Goal: Information Seeking & Learning: Learn about a topic

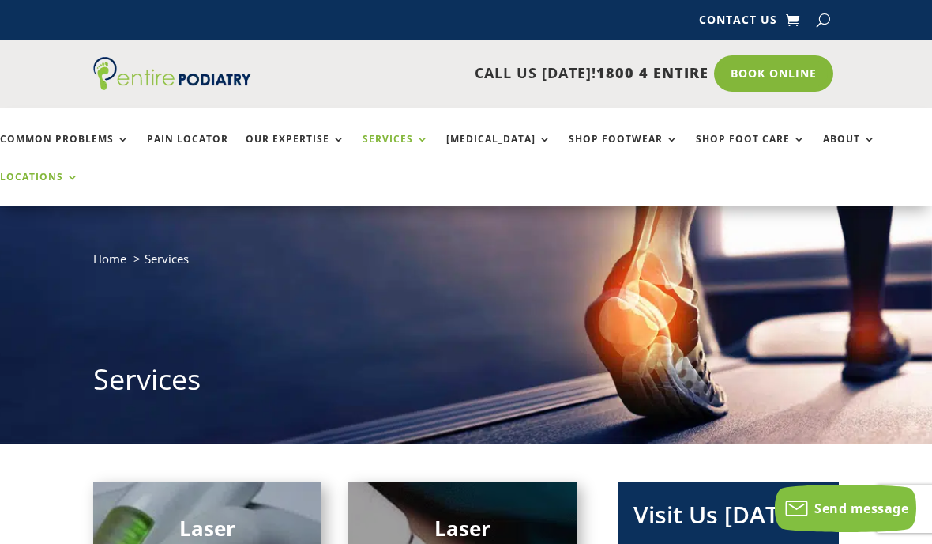
click at [79, 171] on link "Locations" at bounding box center [39, 188] width 79 height 34
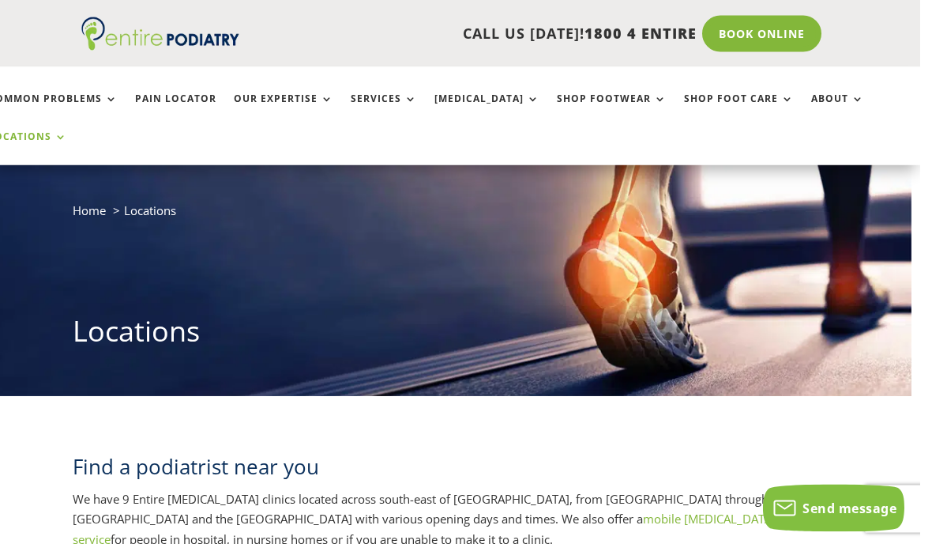
scroll to position [0, 9]
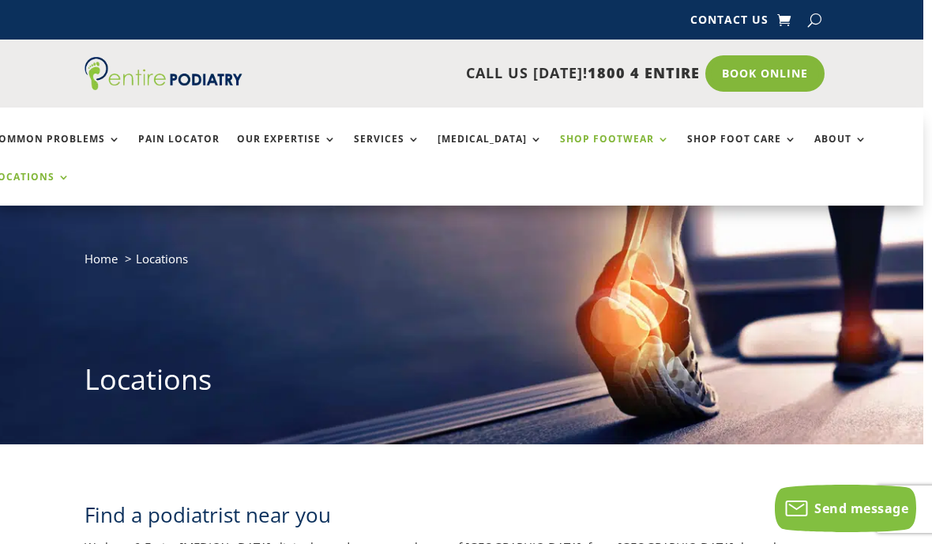
click at [600, 141] on link "Shop Footwear" at bounding box center [615, 151] width 110 height 34
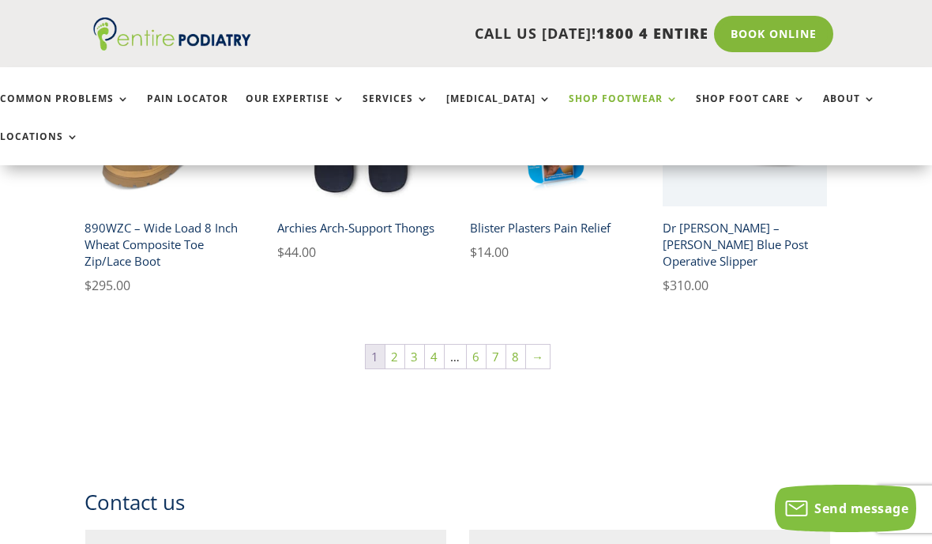
scroll to position [1142, 9]
click at [398, 345] on link "2" at bounding box center [395, 357] width 19 height 24
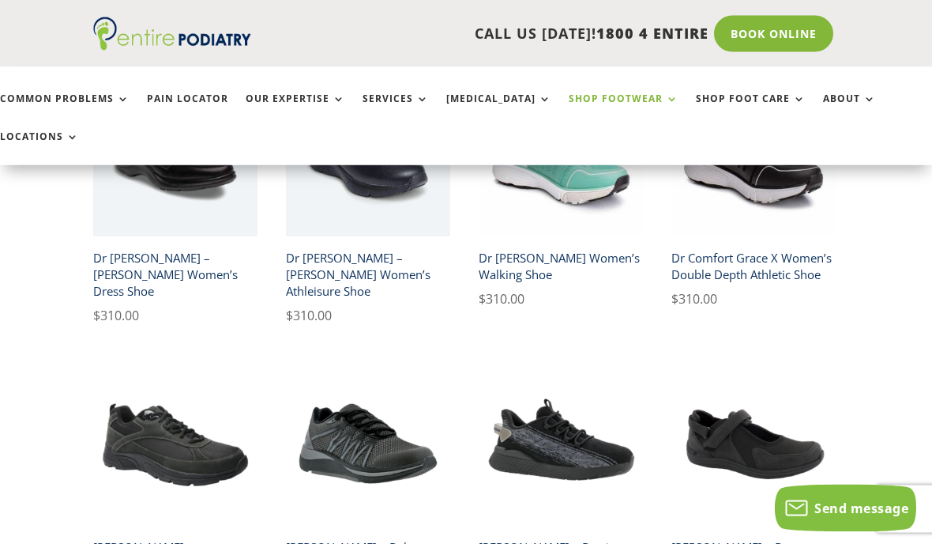
scroll to position [888, 0]
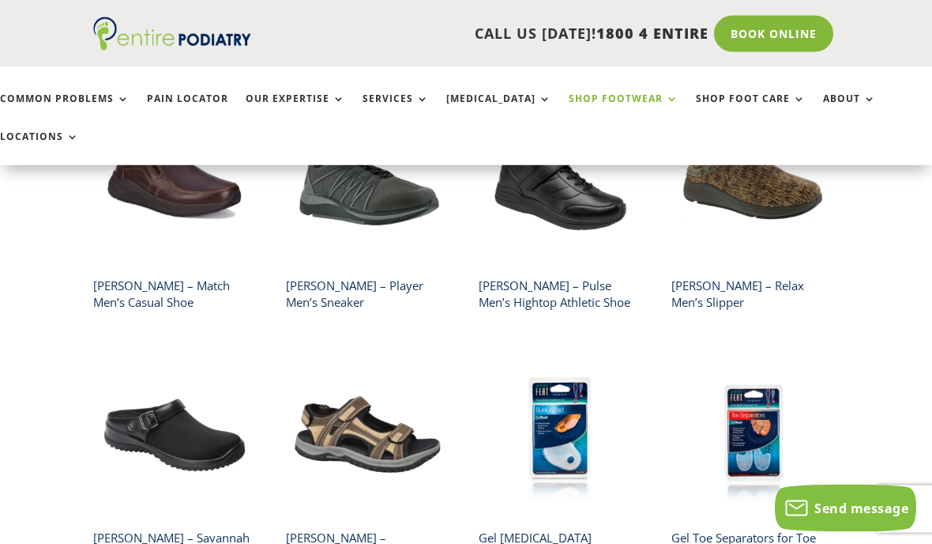
scroll to position [819, 0]
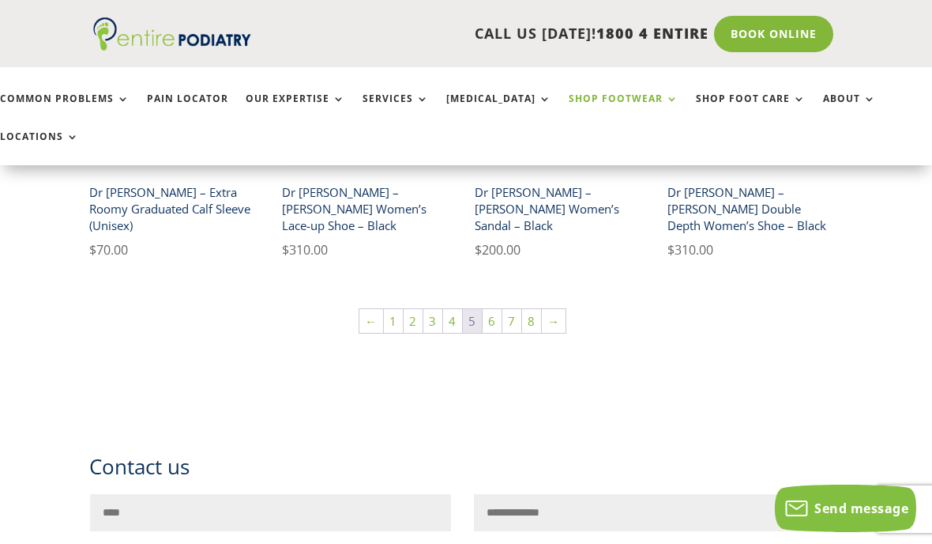
scroll to position [1136, 4]
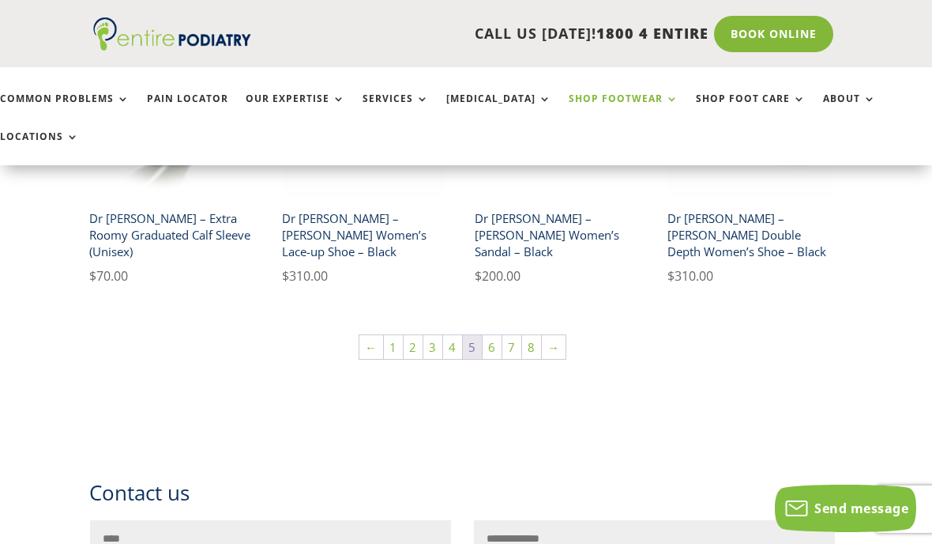
click at [91, 87] on ul "Common Problems Pain Locator Our Expertise Services Orthotics Shop Footwear Sho…" at bounding box center [466, 116] width 950 height 98
click at [127, 104] on link "Common Problems" at bounding box center [65, 110] width 130 height 34
click at [70, 110] on link "Common Problems" at bounding box center [65, 110] width 130 height 34
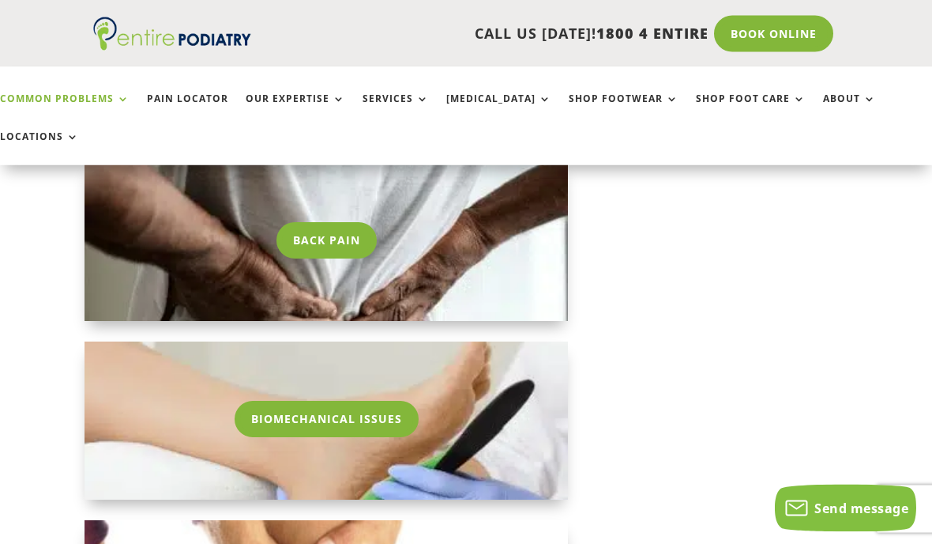
scroll to position [2104, 9]
click at [217, 224] on div "Back Pain" at bounding box center [327, 242] width 484 height 158
click at [180, 219] on div "Back Pain" at bounding box center [326, 226] width 389 height 64
click at [408, 209] on div "Back Pain" at bounding box center [326, 226] width 389 height 64
click at [300, 222] on link "Back Pain" at bounding box center [327, 240] width 108 height 36
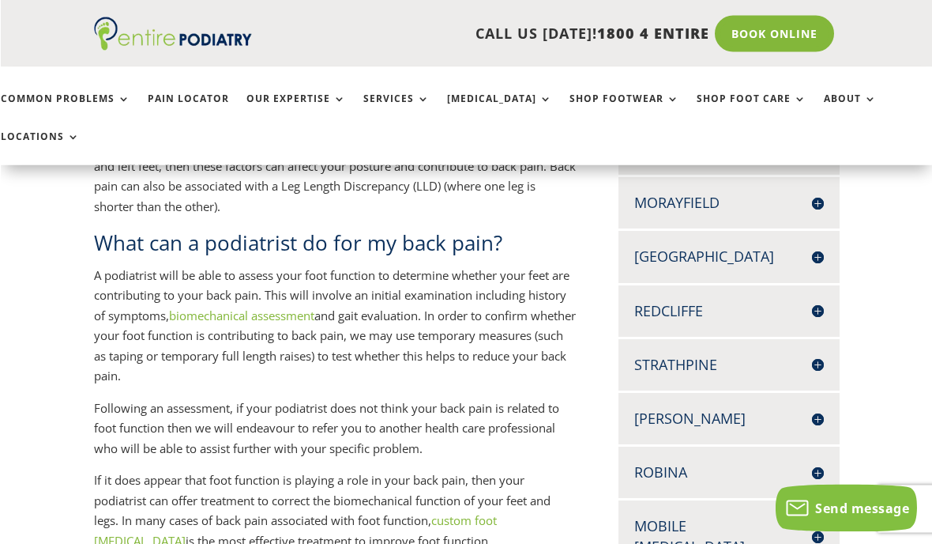
scroll to position [536, 0]
click at [383, 103] on link "Services" at bounding box center [396, 110] width 66 height 34
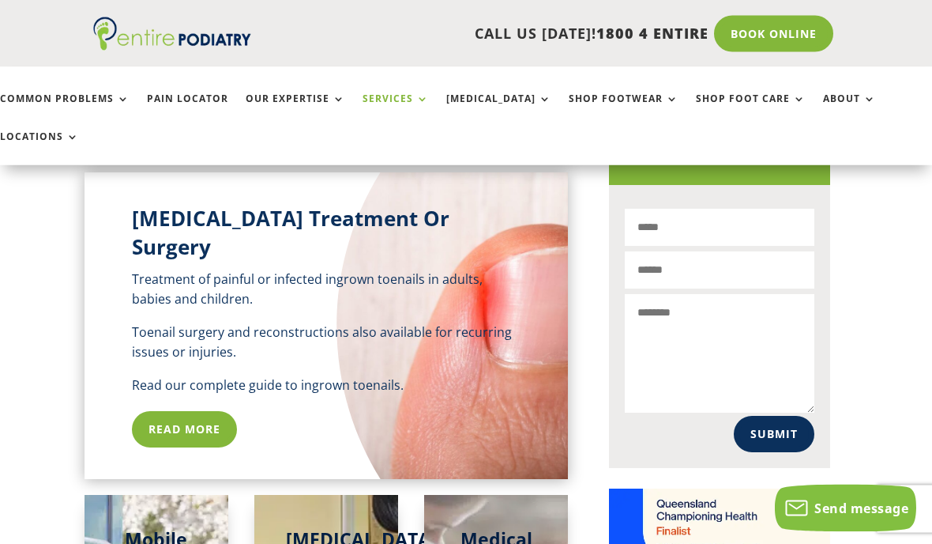
scroll to position [1137, 9]
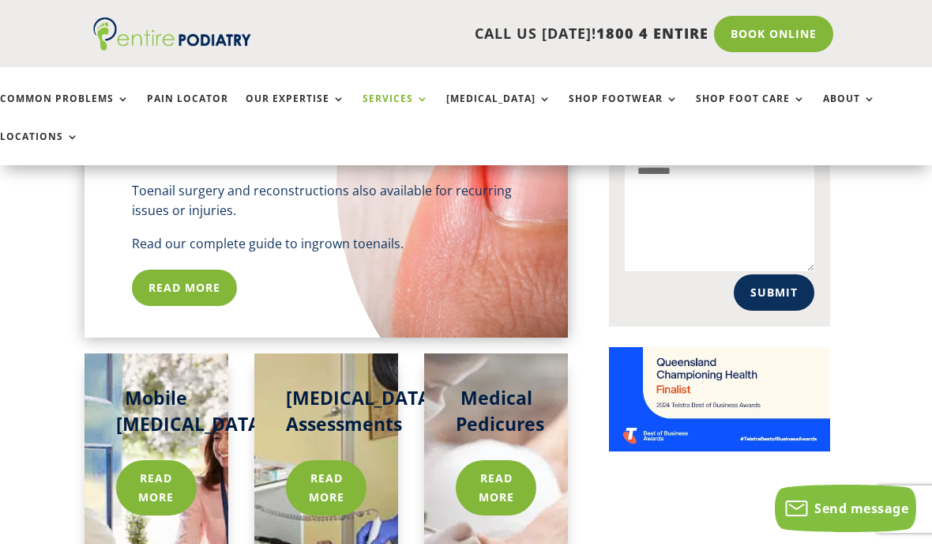
click at [85, 353] on div "Mobile Podiatry Read more" at bounding box center [157, 489] width 144 height 272
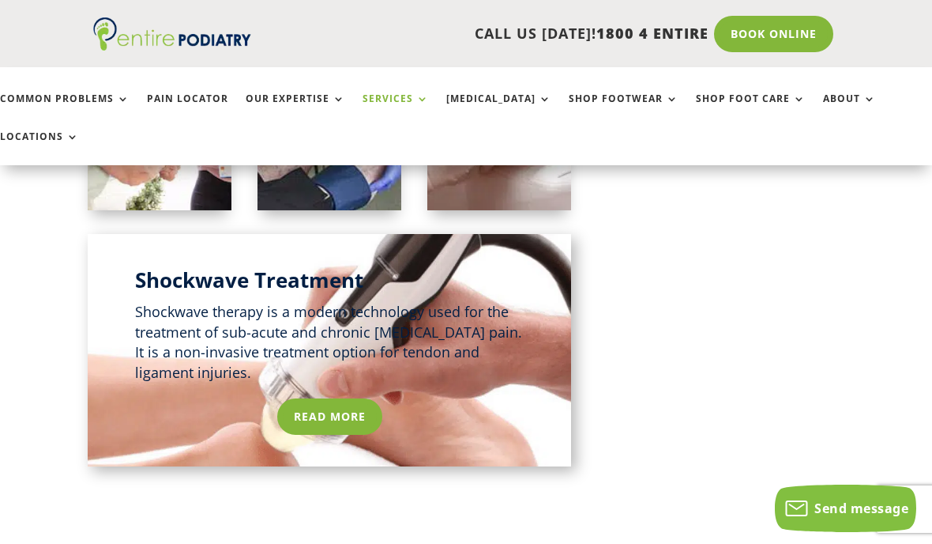
scroll to position [1552, 6]
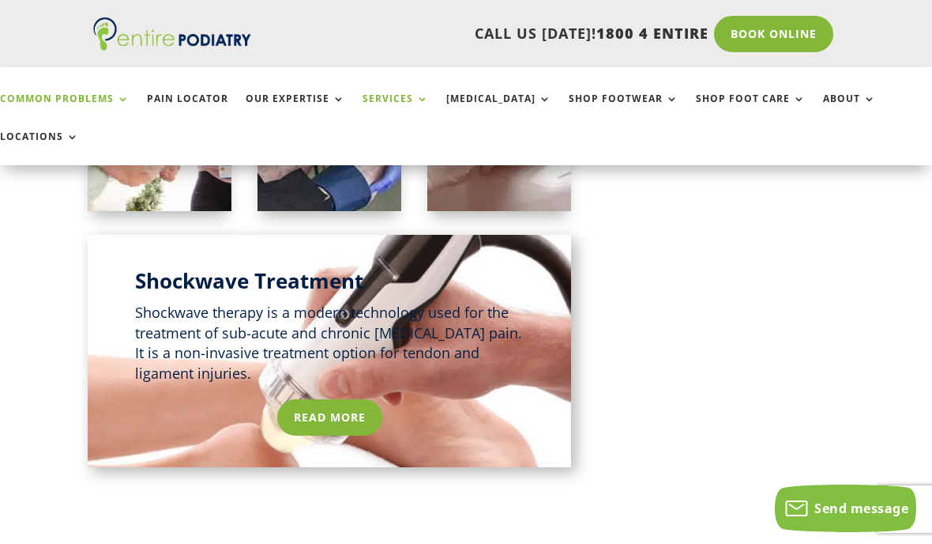
click at [36, 103] on link "Common Problems" at bounding box center [65, 110] width 130 height 34
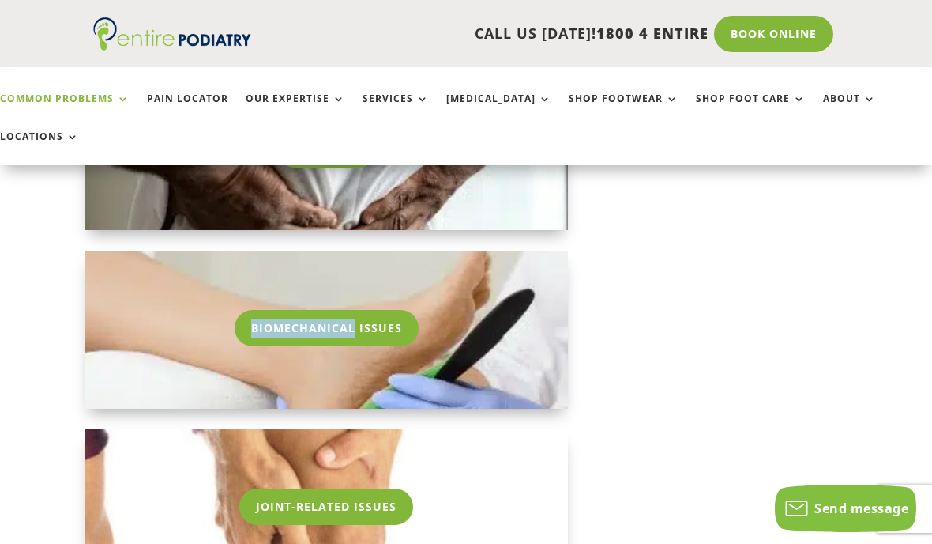
scroll to position [2188, 9]
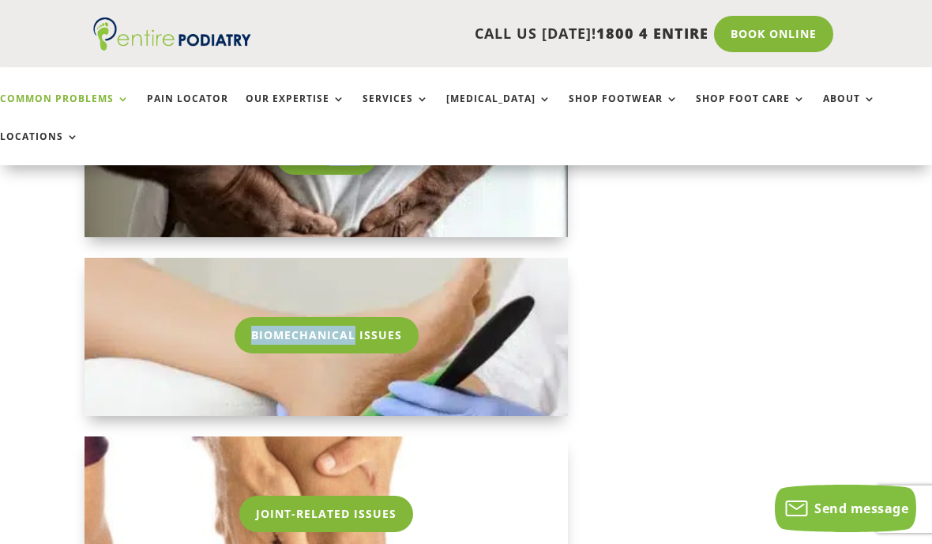
click at [83, 125] on link "Common Problems" at bounding box center [65, 110] width 130 height 34
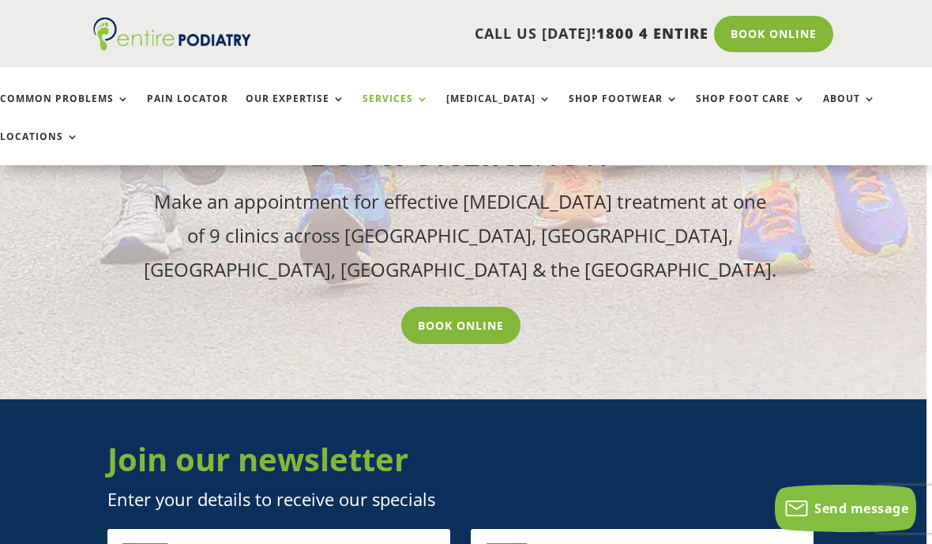
scroll to position [2396, 6]
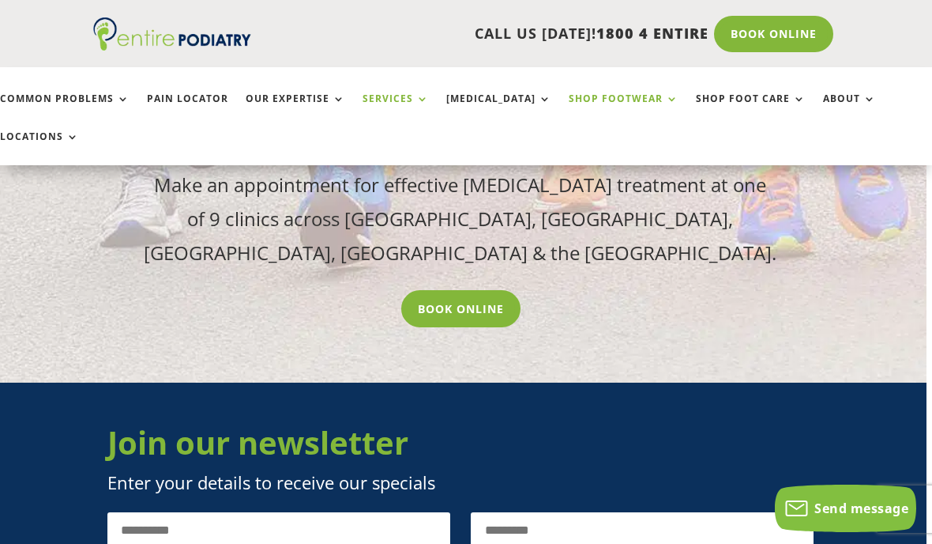
click at [579, 102] on link "Shop Footwear" at bounding box center [624, 110] width 110 height 34
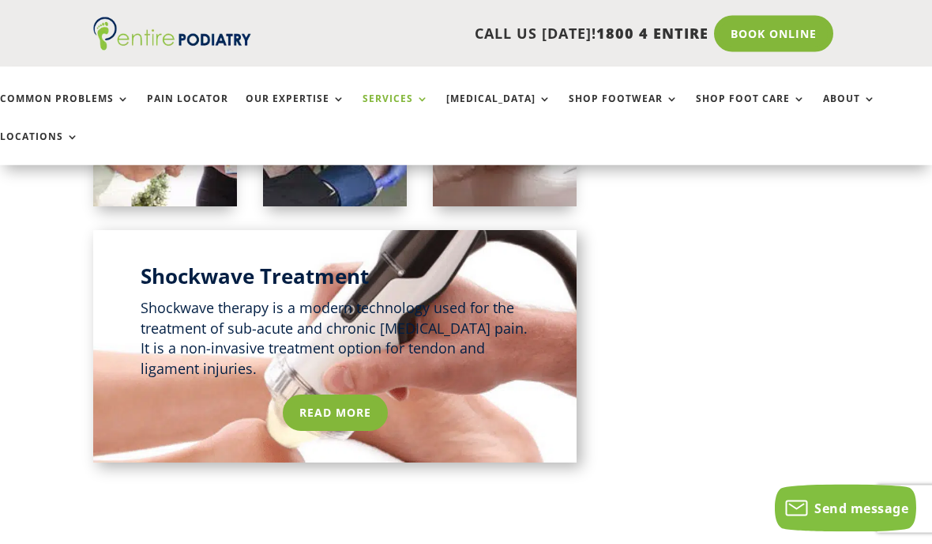
scroll to position [1588, 0]
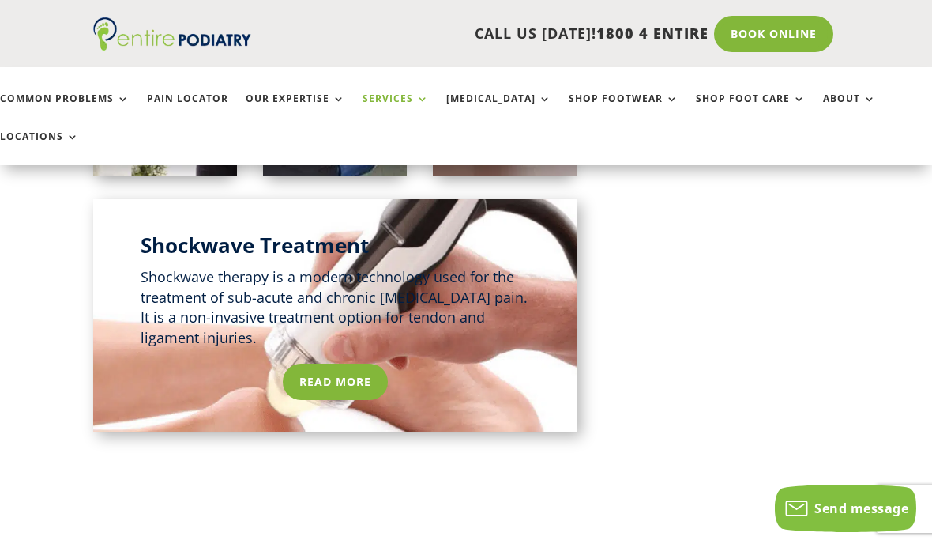
click at [418, 267] on p "Shockwave therapy is a modern technology used for the treatment of sub-acute an…" at bounding box center [335, 307] width 389 height 81
click at [345, 364] on link "Read More" at bounding box center [335, 382] width 113 height 36
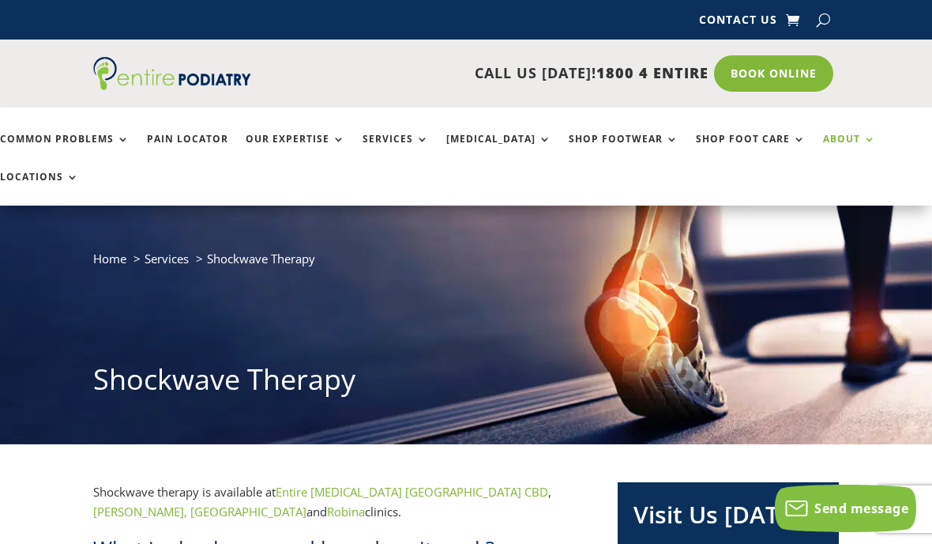
click at [823, 141] on link "About" at bounding box center [849, 151] width 53 height 34
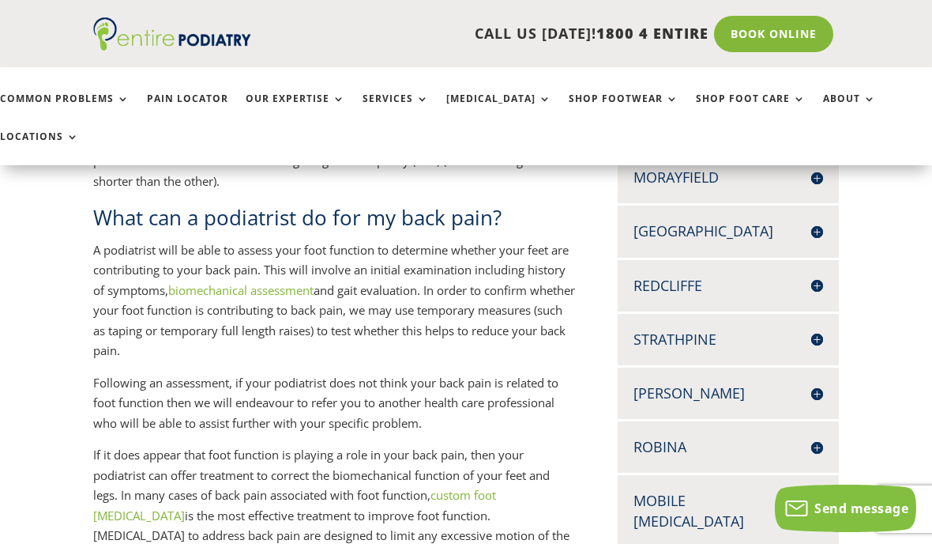
scroll to position [559, 0]
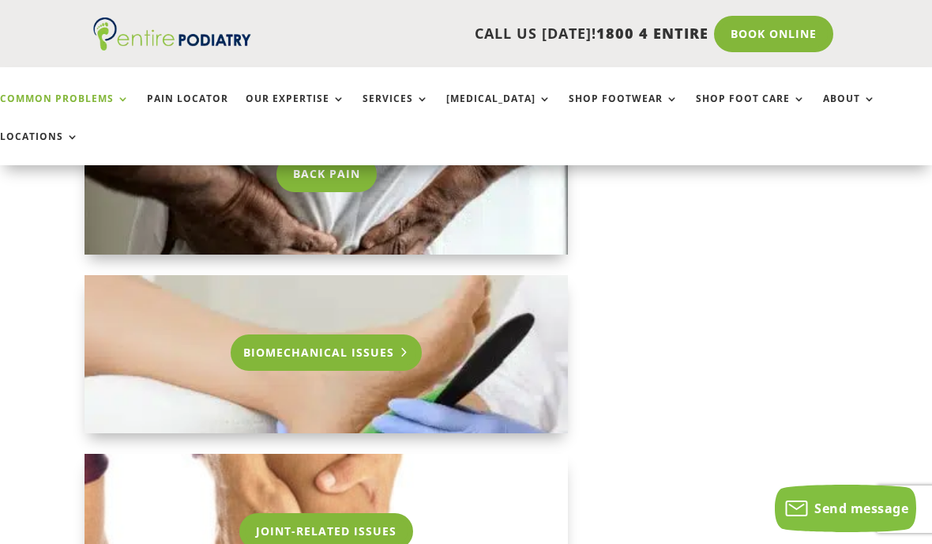
click at [398, 334] on link "Biomechanical Issues" at bounding box center [327, 352] width 192 height 36
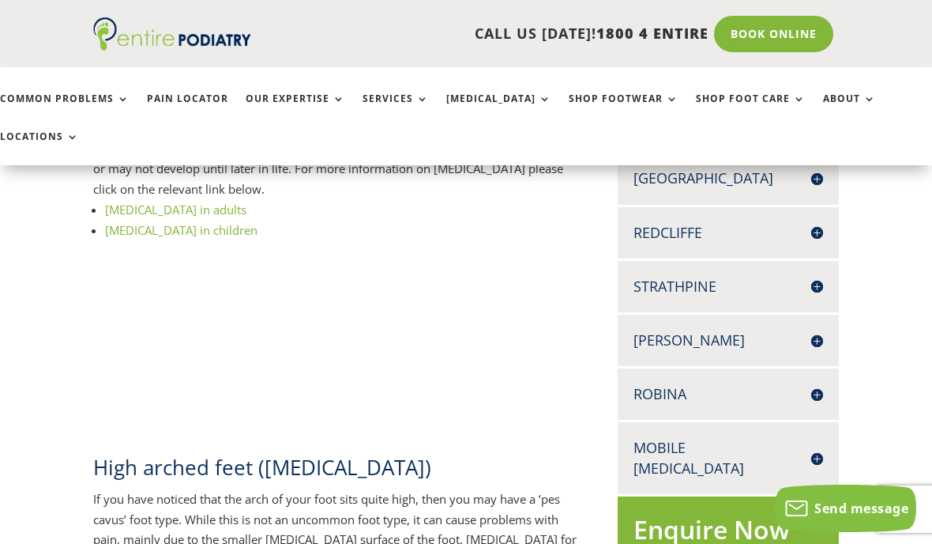
scroll to position [612, 0]
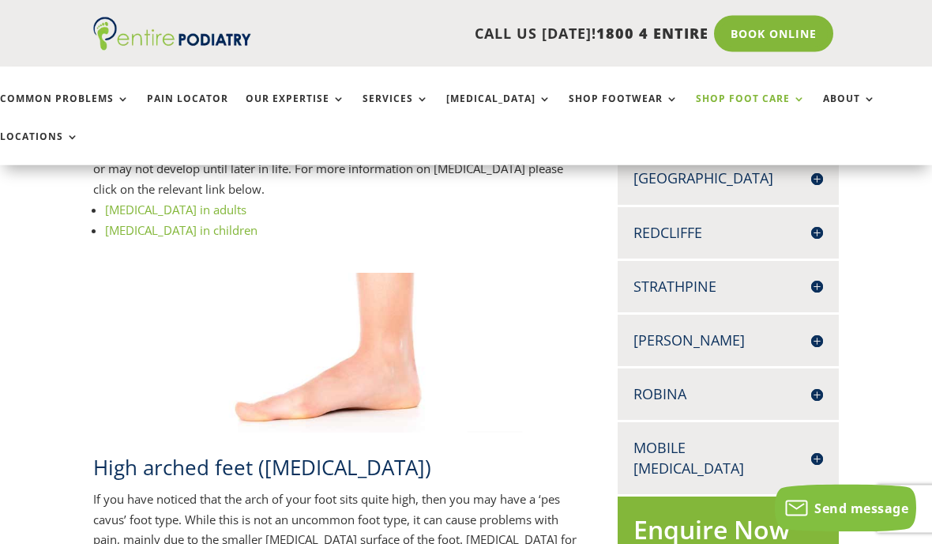
click at [716, 96] on link "Shop Foot Care" at bounding box center [751, 110] width 110 height 34
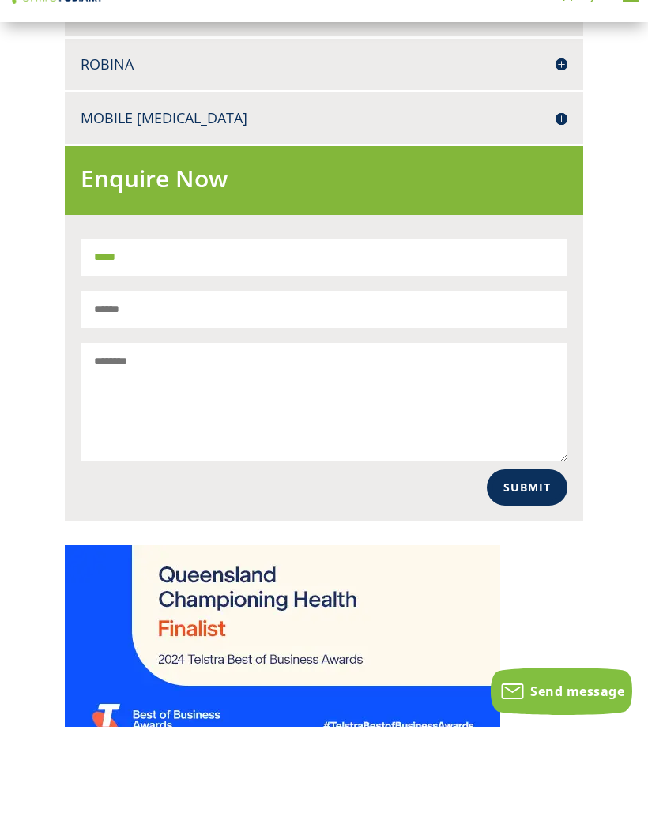
scroll to position [1587, 0]
